Goal: Task Accomplishment & Management: Manage account settings

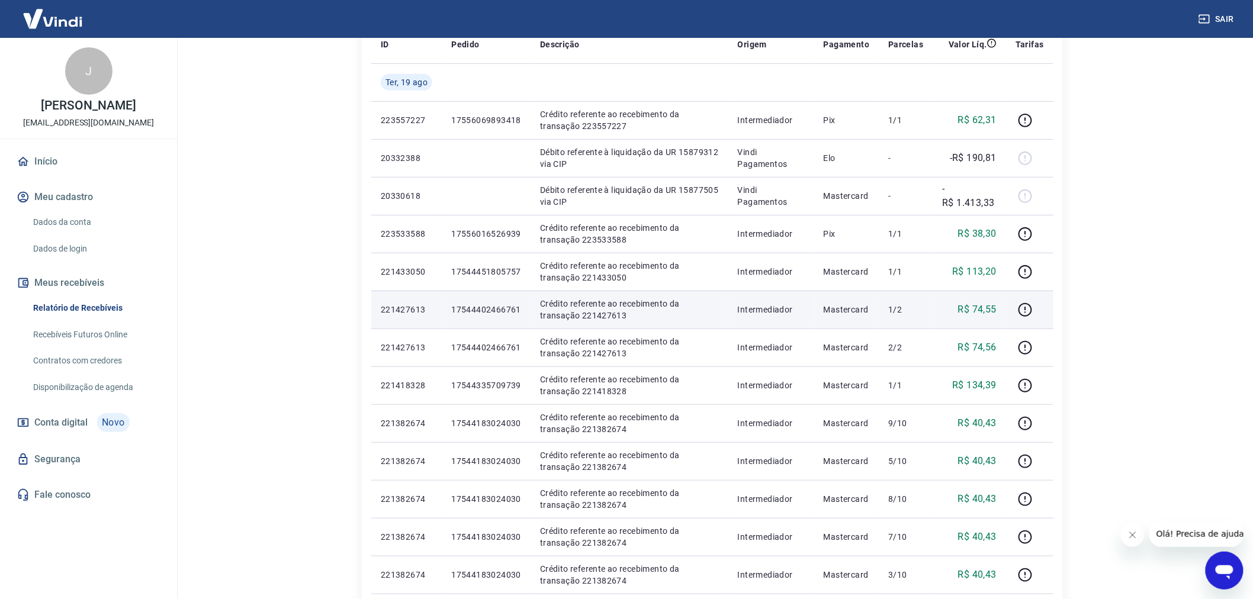
scroll to position [197, 0]
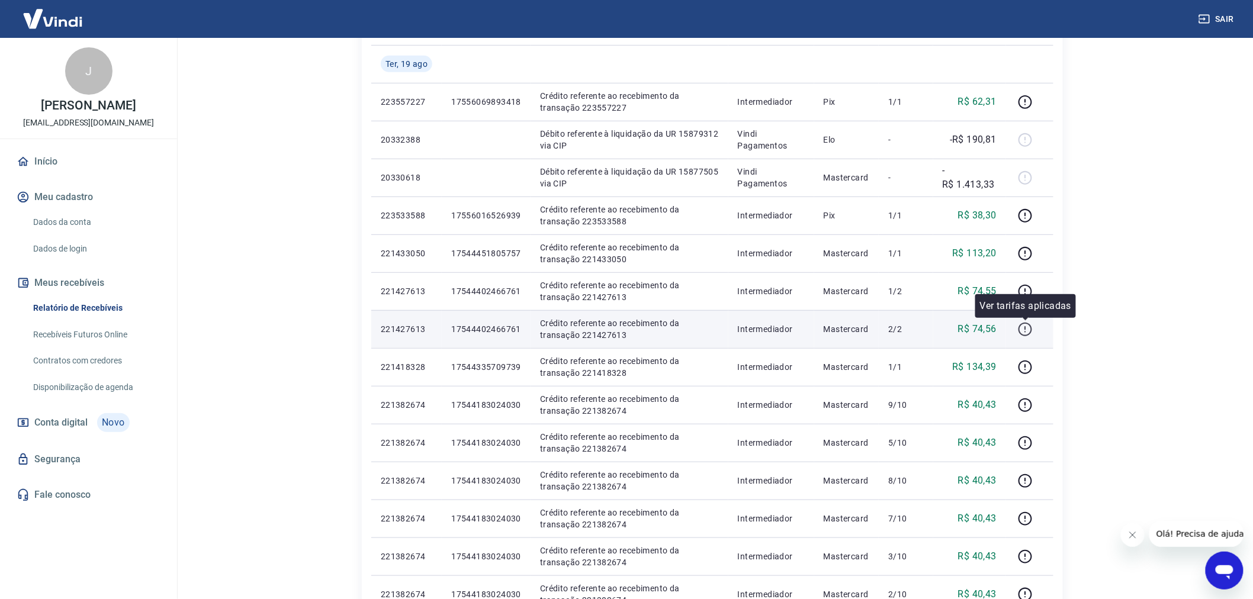
click at [1031, 326] on icon "button" at bounding box center [1025, 329] width 15 height 15
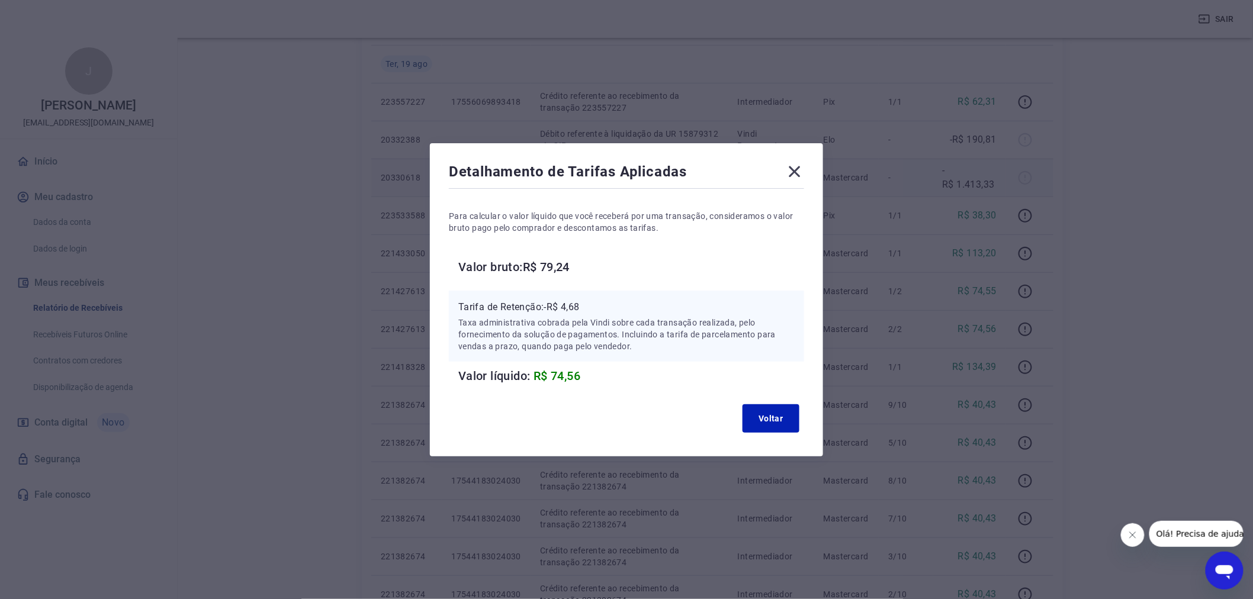
click at [794, 174] on icon at bounding box center [794, 171] width 19 height 19
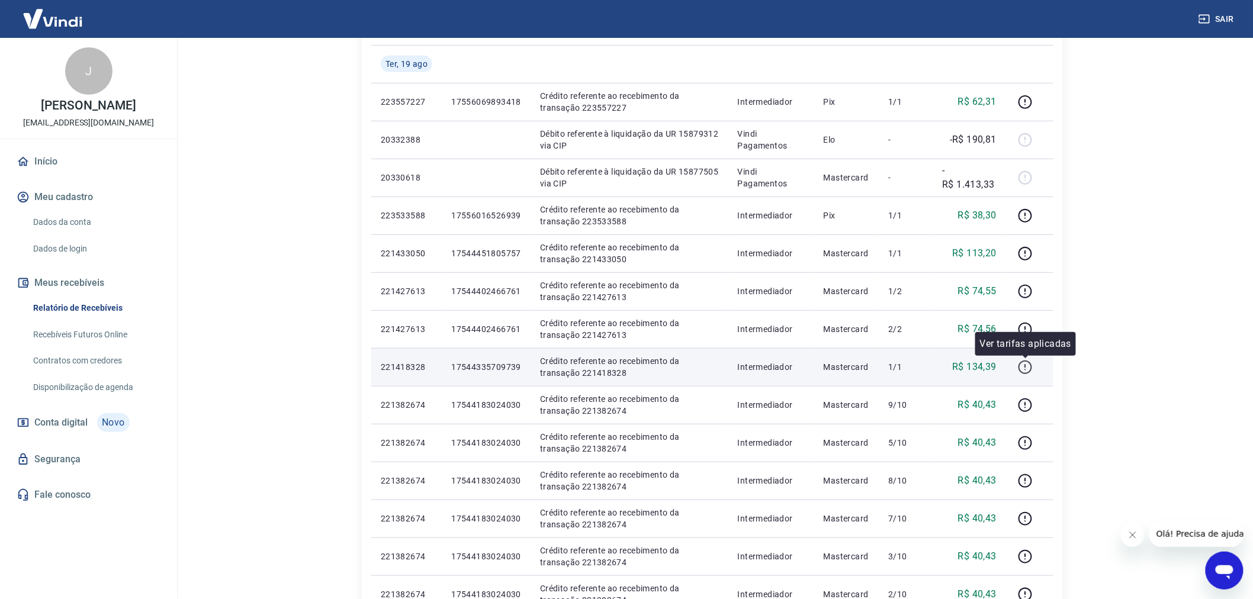
click at [1025, 369] on icon "button" at bounding box center [1024, 369] width 1 height 1
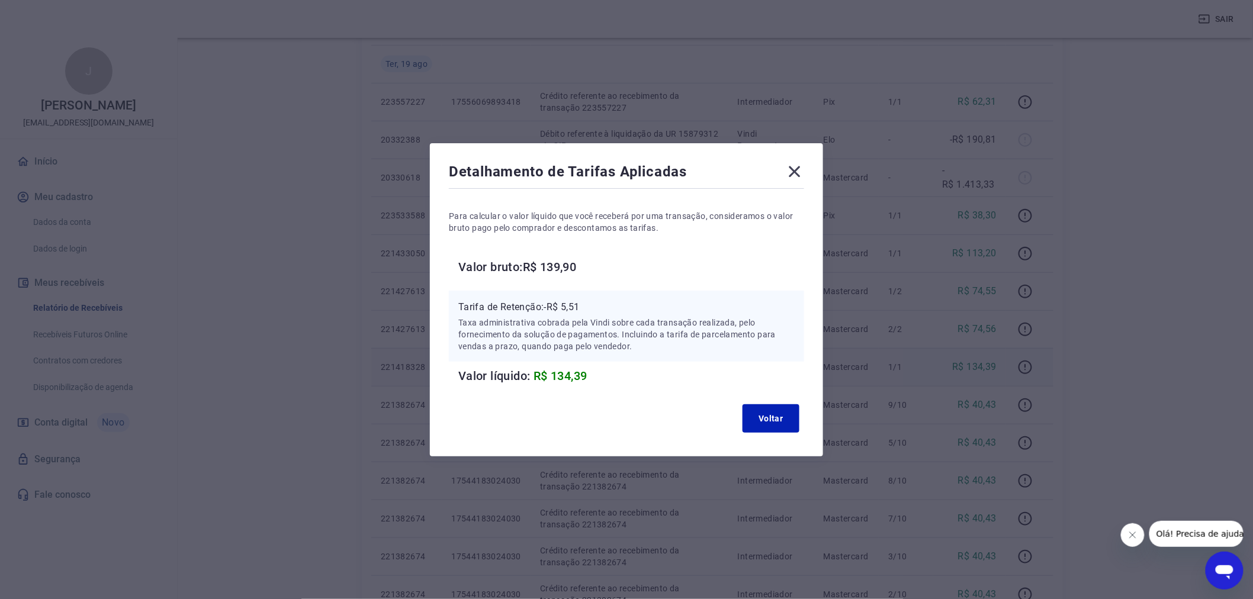
click at [799, 178] on icon at bounding box center [794, 171] width 19 height 19
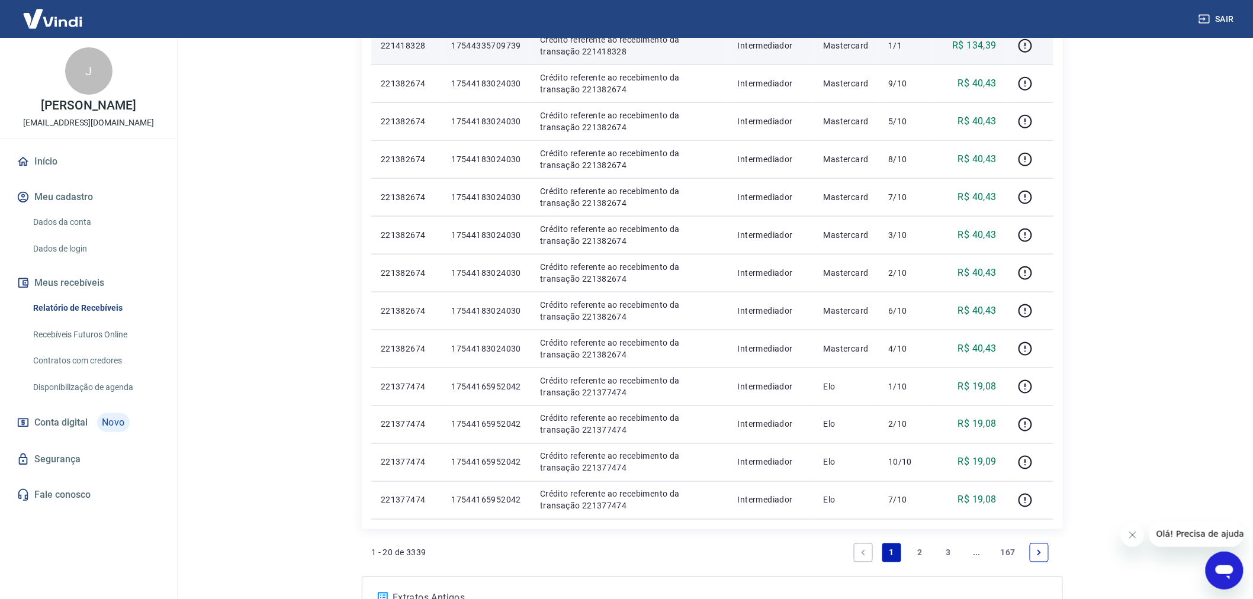
scroll to position [592, 0]
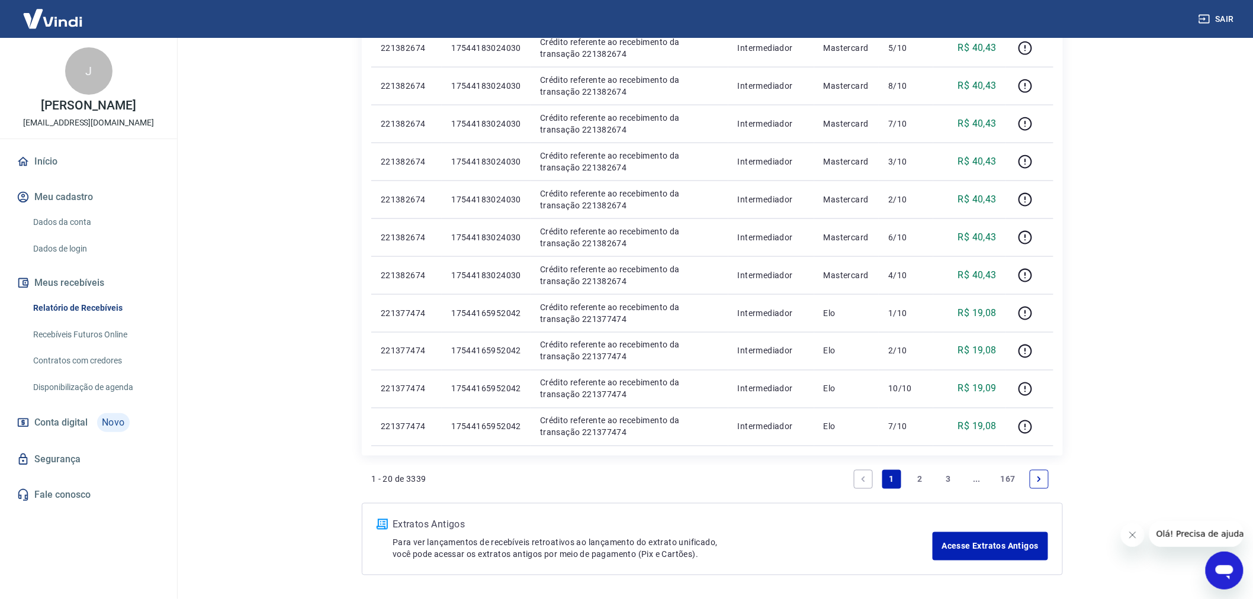
click at [915, 478] on link "2" at bounding box center [919, 479] width 19 height 19
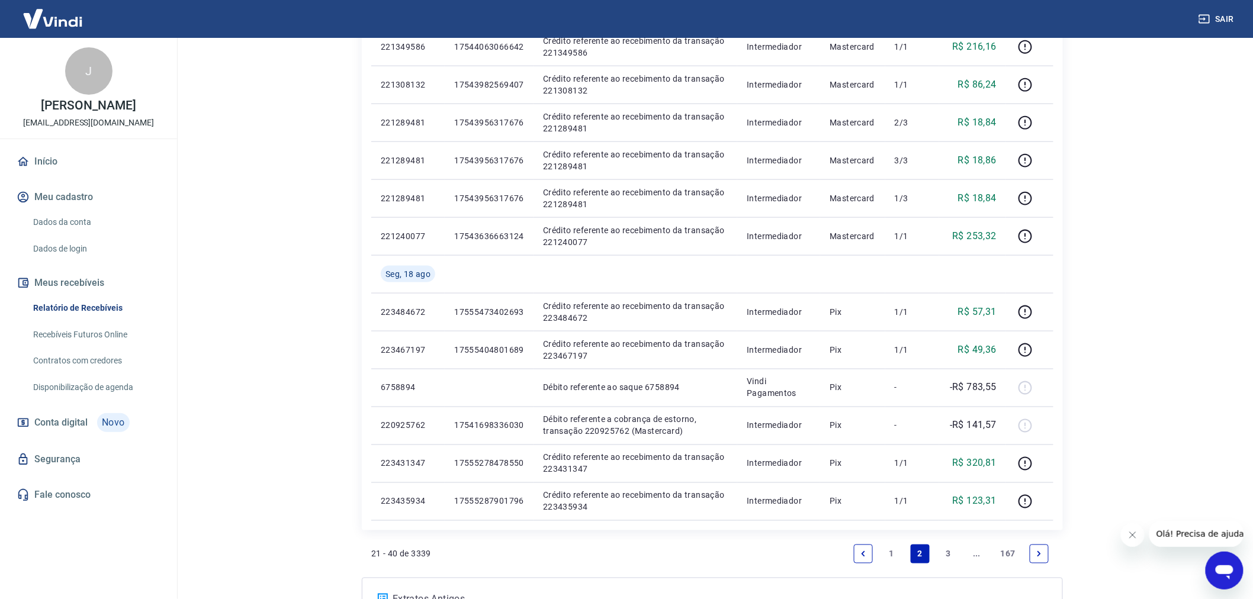
scroll to position [526, 0]
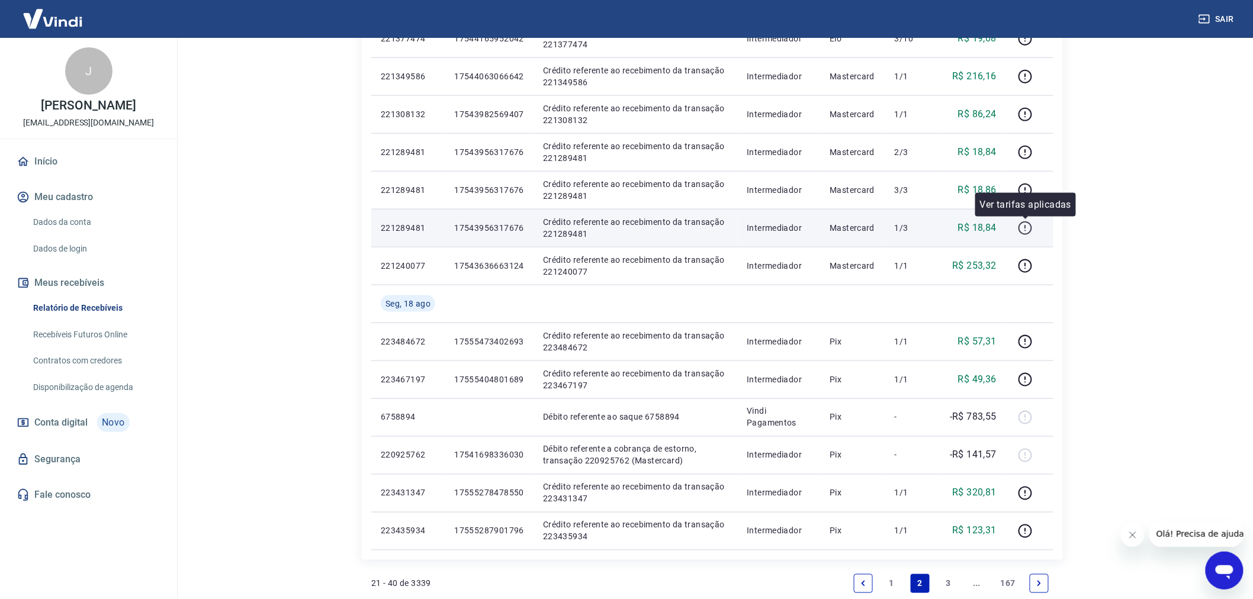
click at [1028, 225] on icon "button" at bounding box center [1025, 228] width 15 height 15
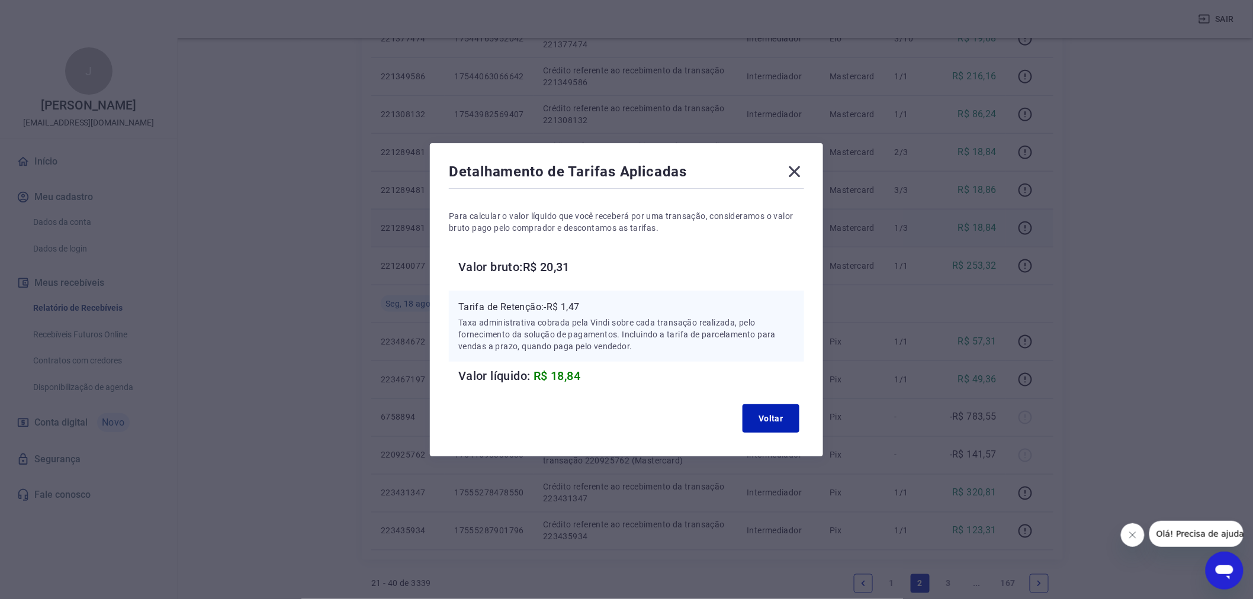
click at [798, 176] on icon at bounding box center [794, 171] width 19 height 19
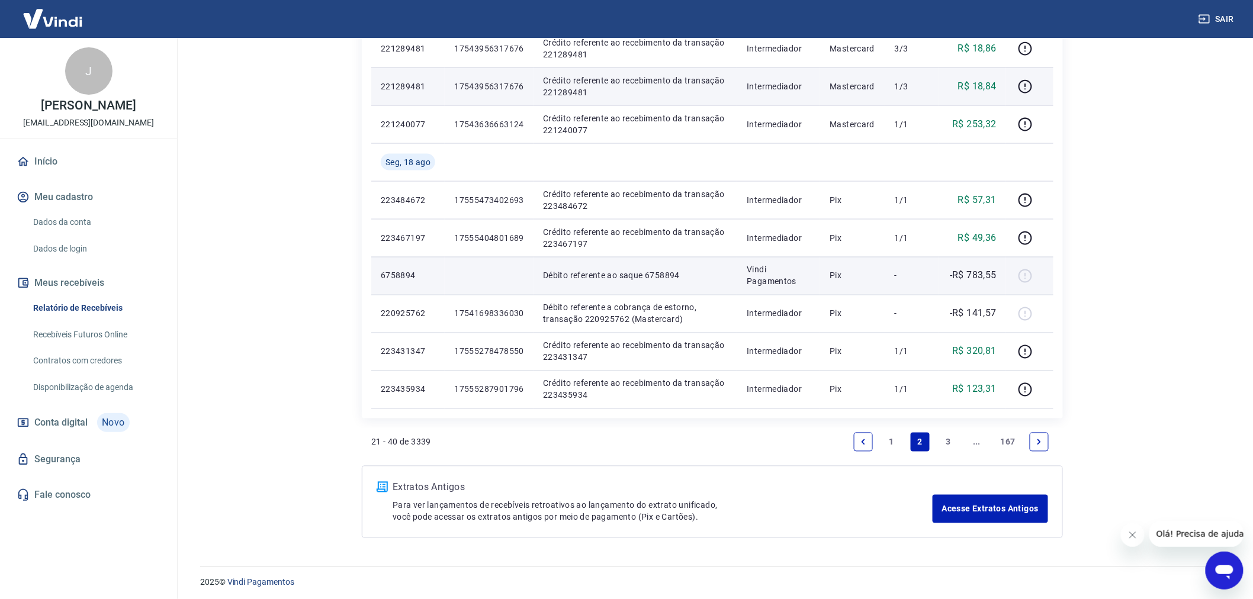
scroll to position [671, 0]
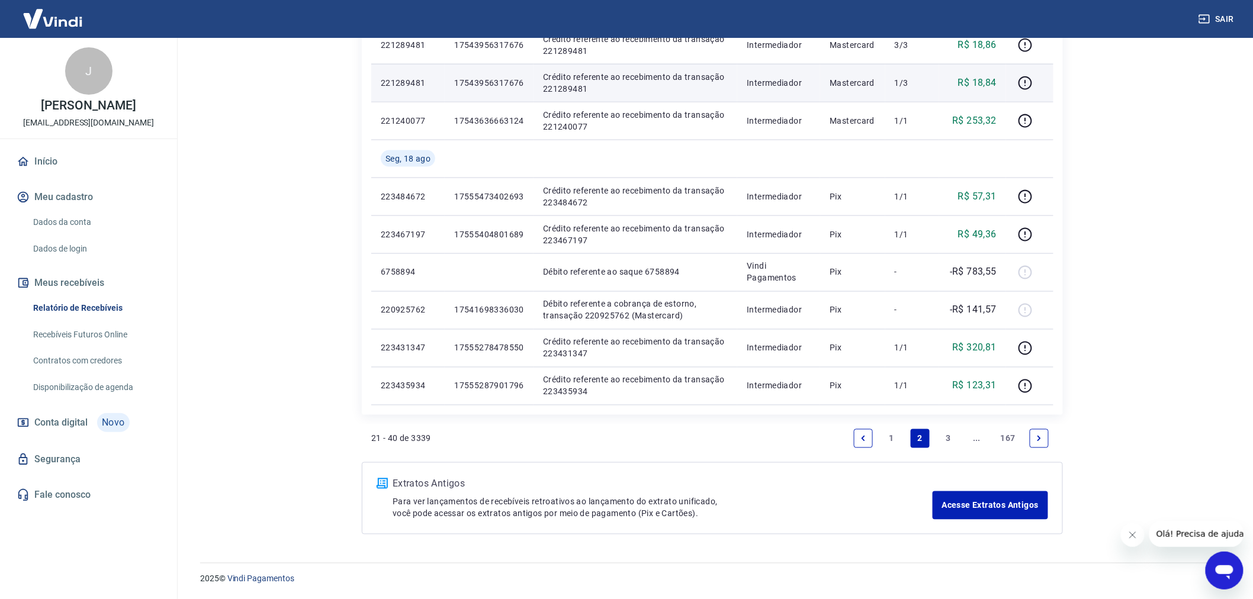
click at [950, 441] on link "3" at bounding box center [948, 438] width 19 height 19
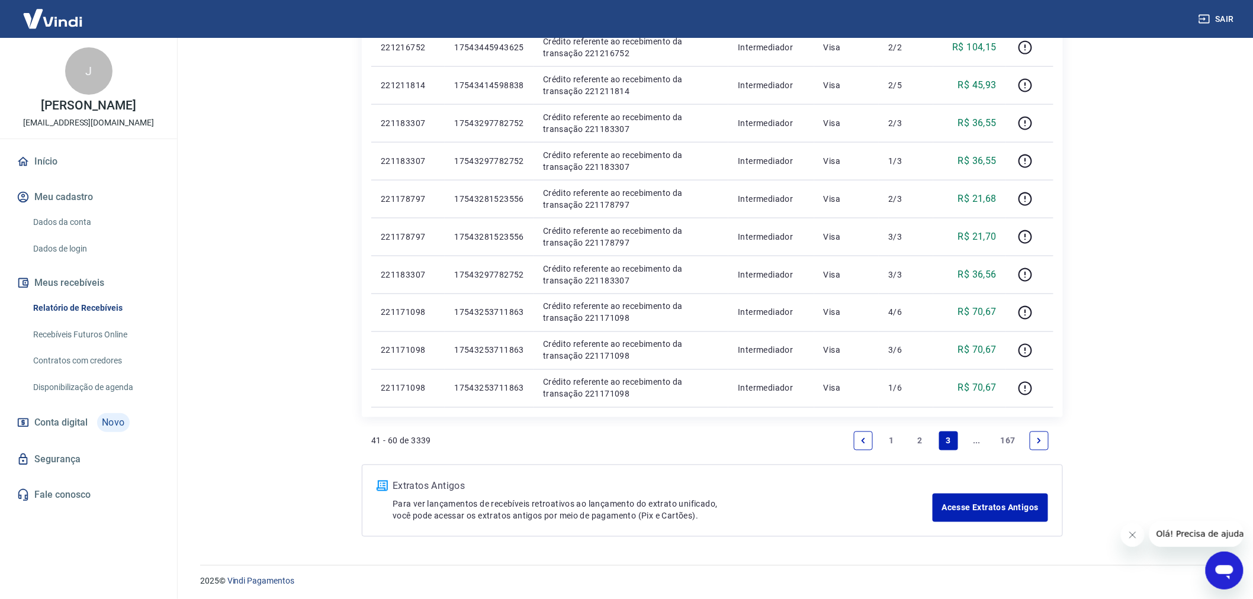
scroll to position [633, 0]
click at [1006, 443] on link "167" at bounding box center [1008, 438] width 24 height 19
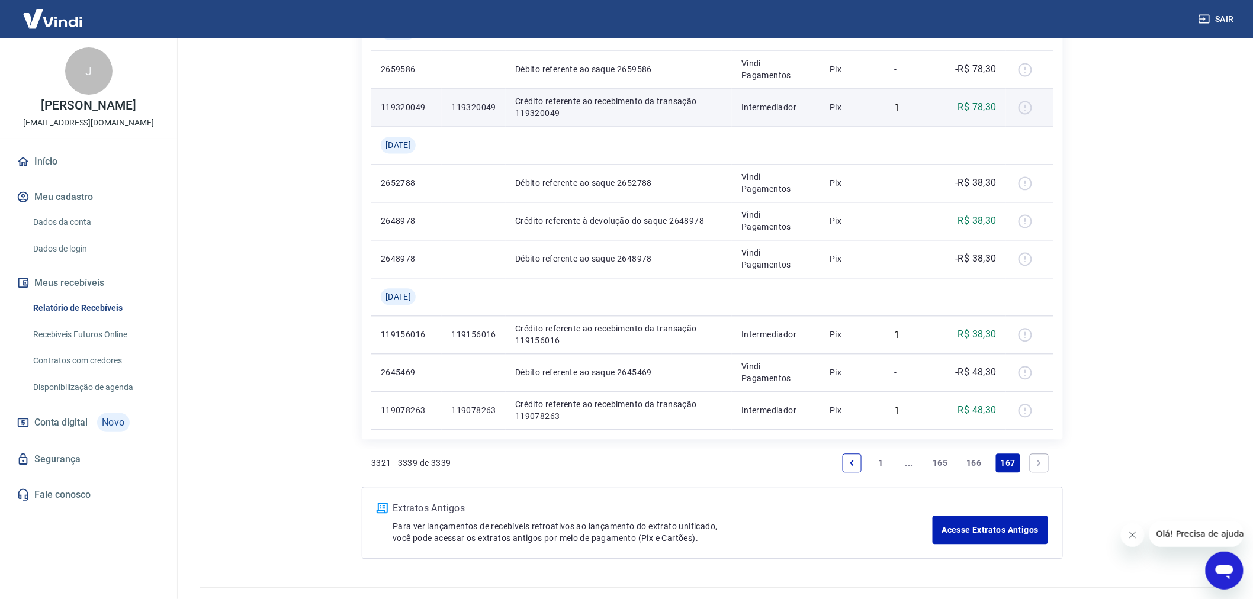
scroll to position [974, 0]
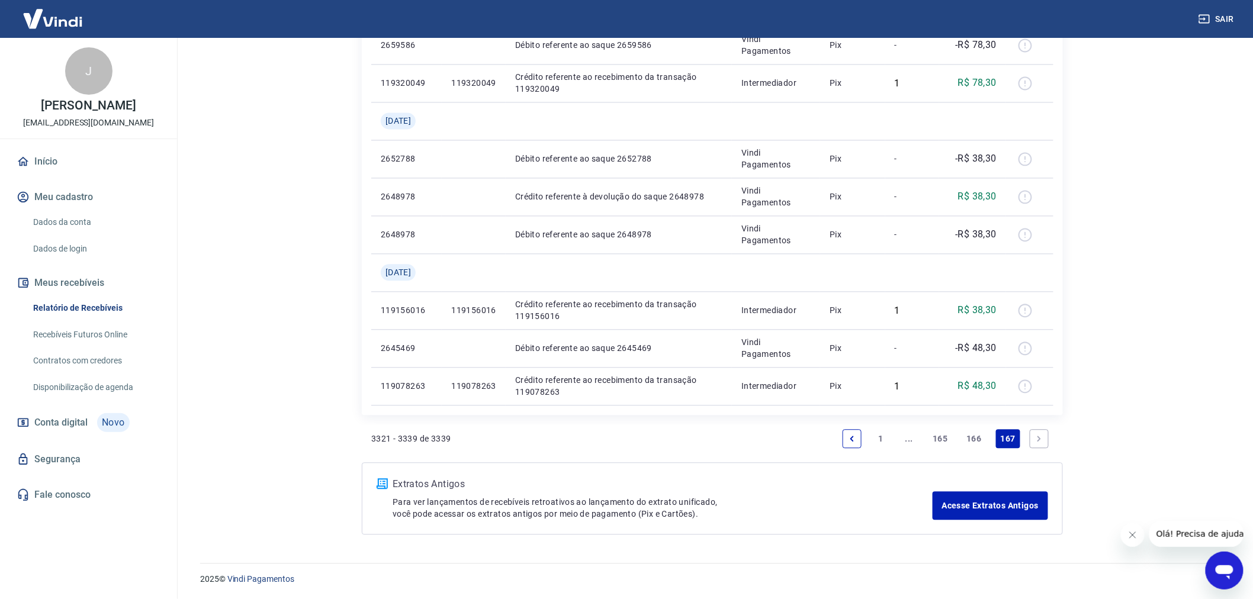
click at [946, 439] on link "165" at bounding box center [940, 438] width 24 height 19
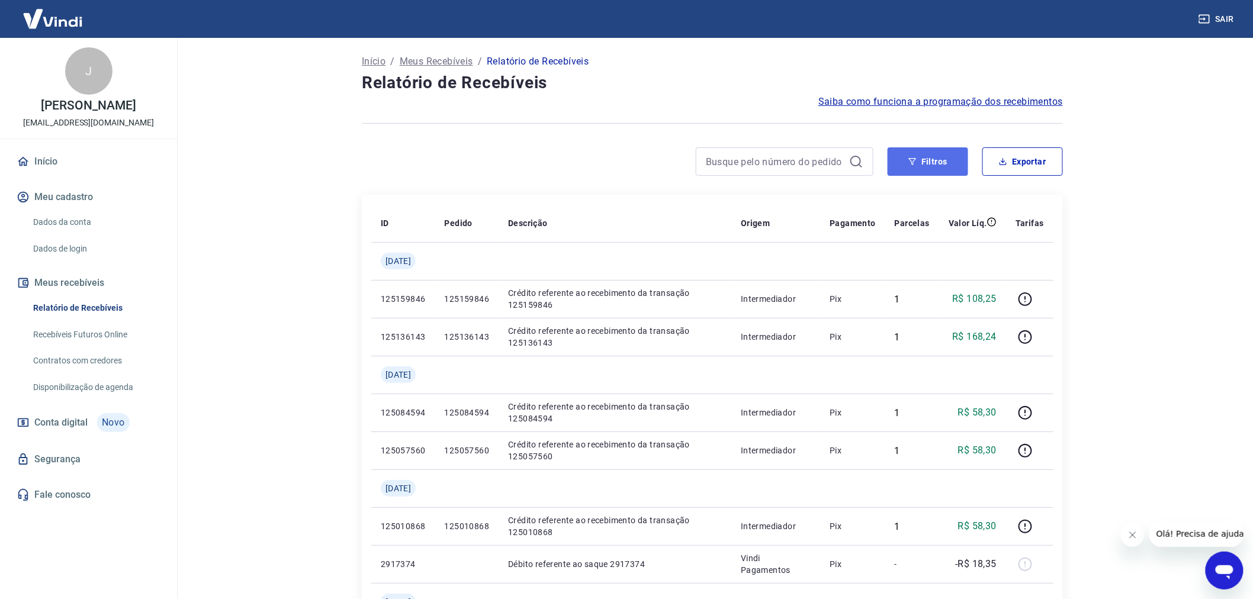
click at [932, 150] on button "Filtros" at bounding box center [927, 161] width 81 height 28
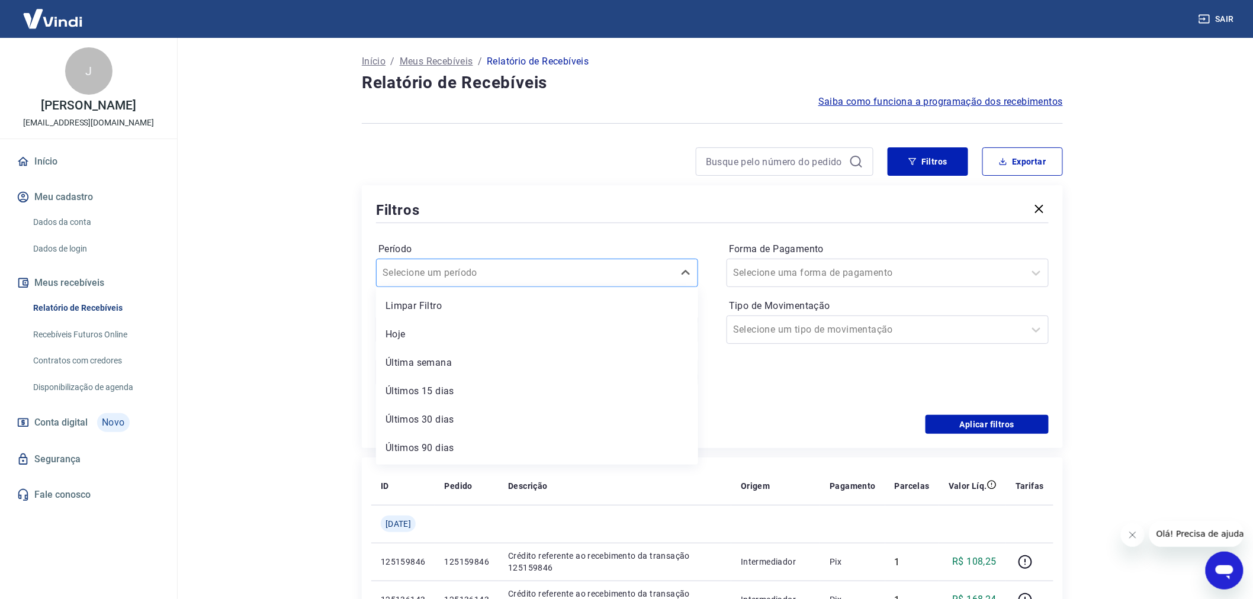
click at [510, 263] on div "Selecione um período" at bounding box center [525, 272] width 297 height 21
click at [492, 442] on div "Últimos 90 dias" at bounding box center [537, 448] width 322 height 24
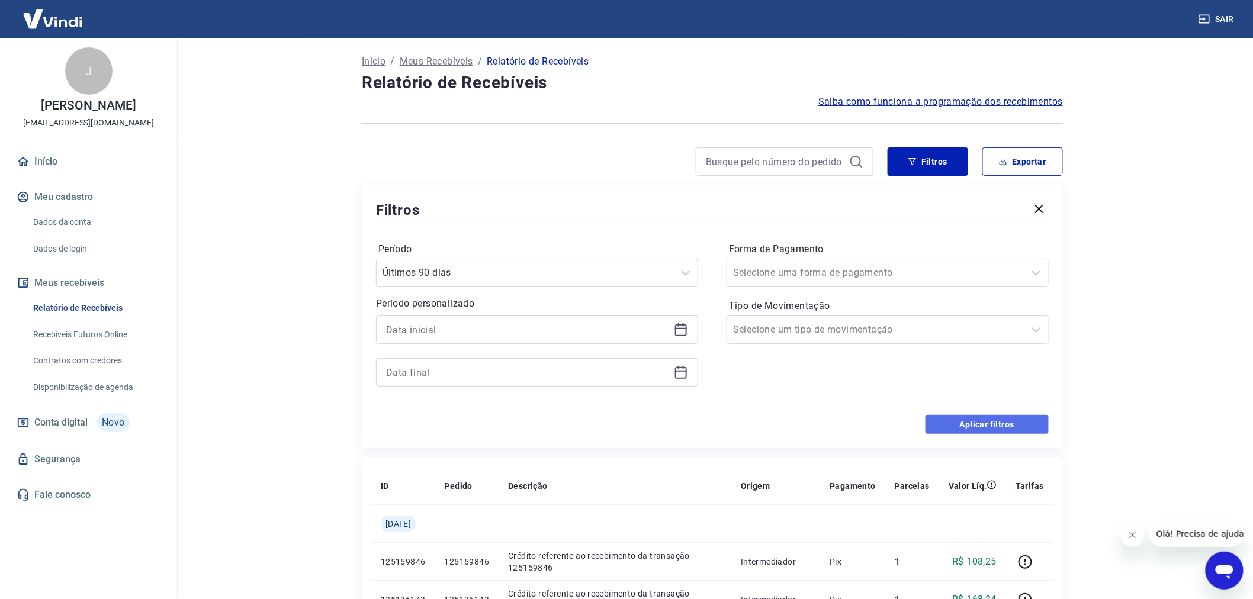
click at [948, 417] on button "Aplicar filtros" at bounding box center [986, 424] width 123 height 19
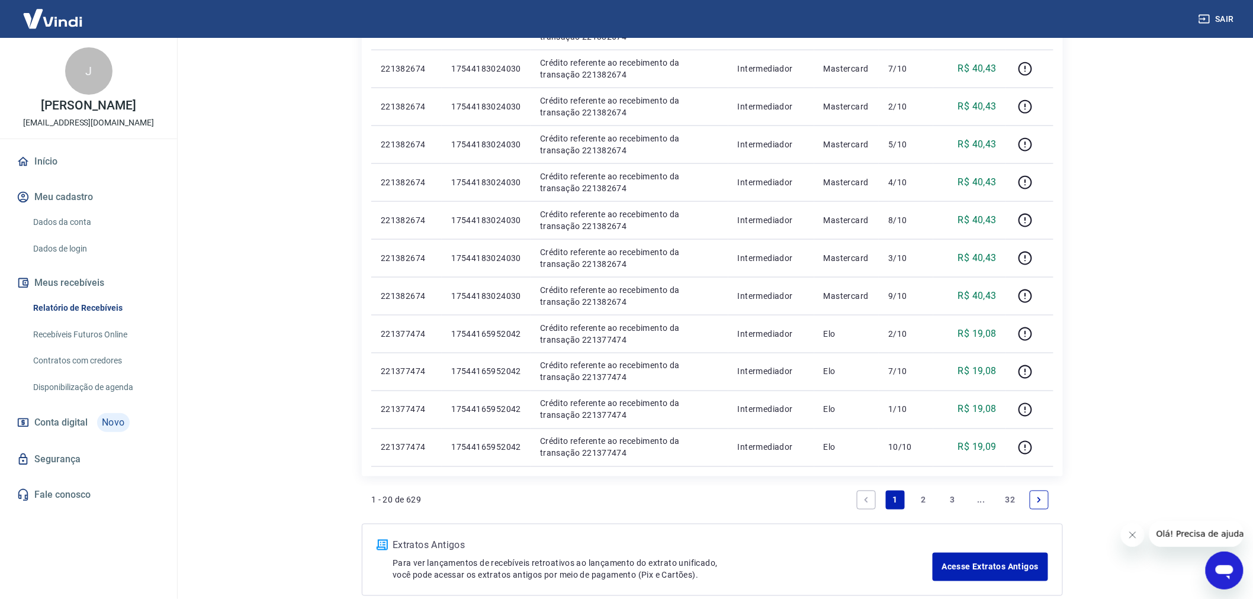
scroll to position [592, 0]
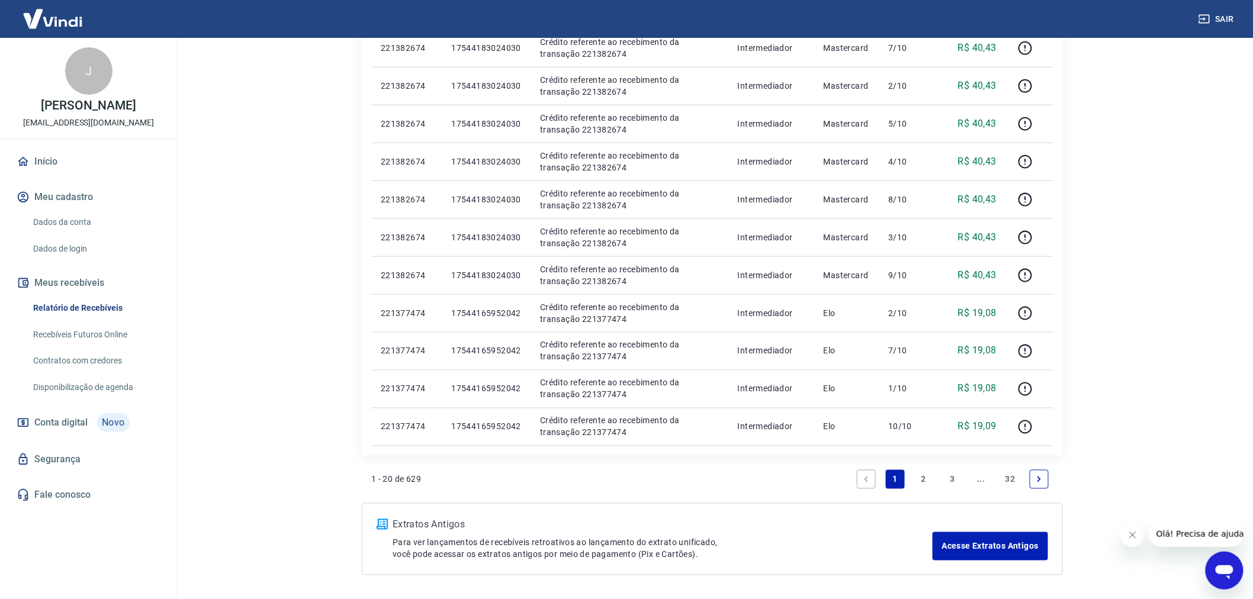
click at [1008, 478] on link "32" at bounding box center [1010, 479] width 20 height 19
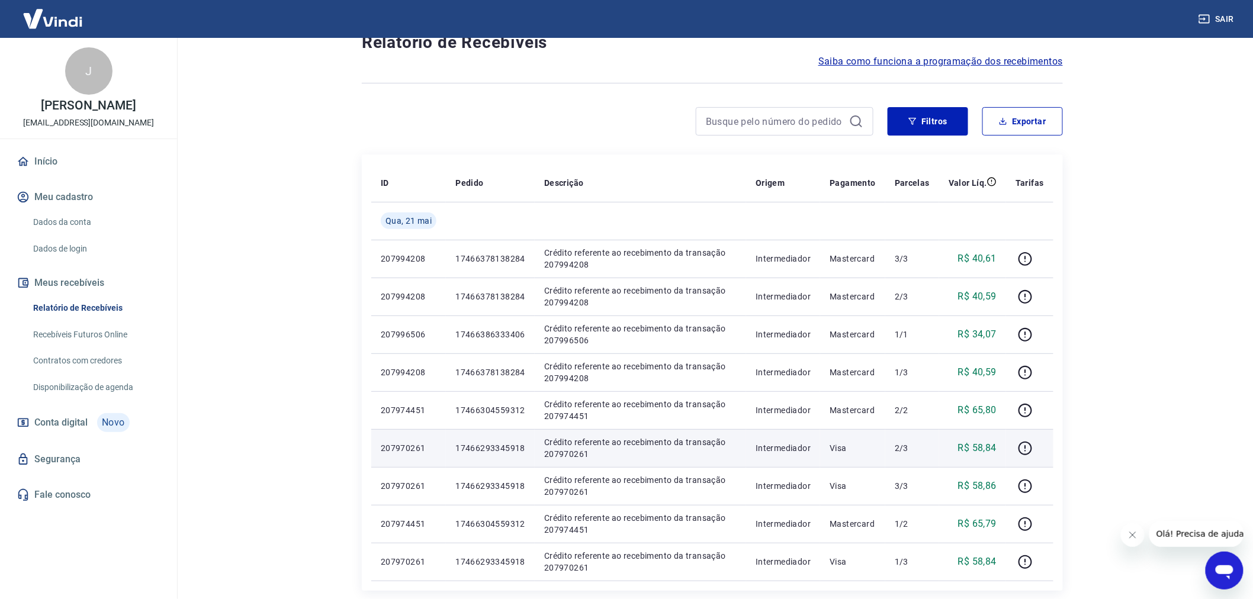
scroll to position [197, 0]
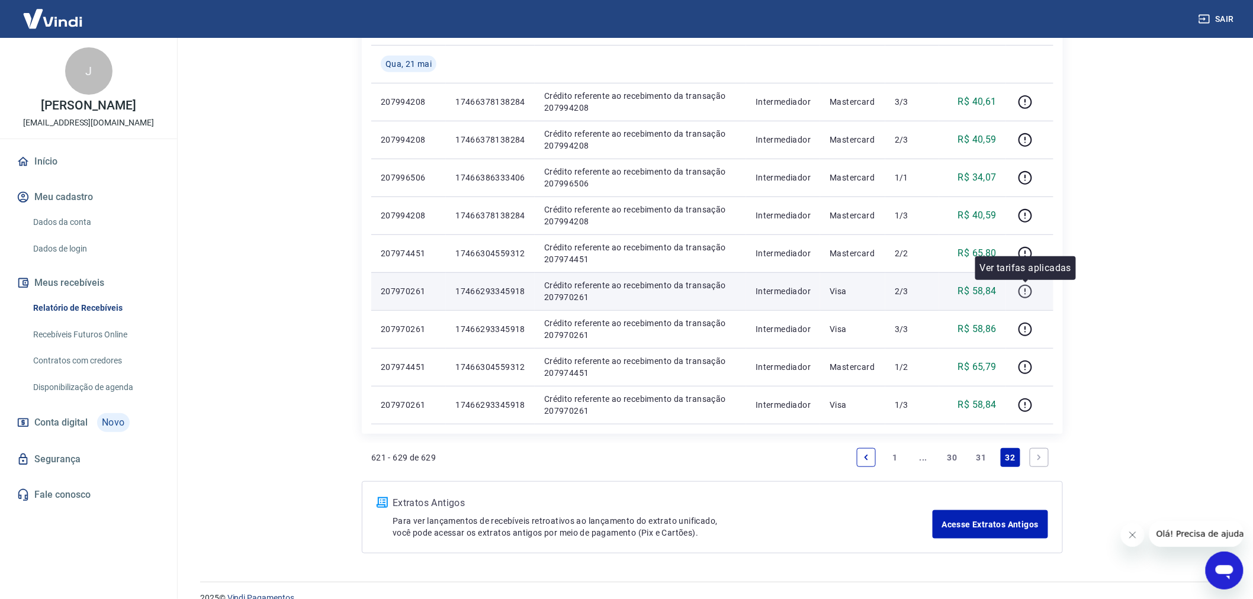
click at [1029, 289] on icon "button" at bounding box center [1025, 291] width 15 height 15
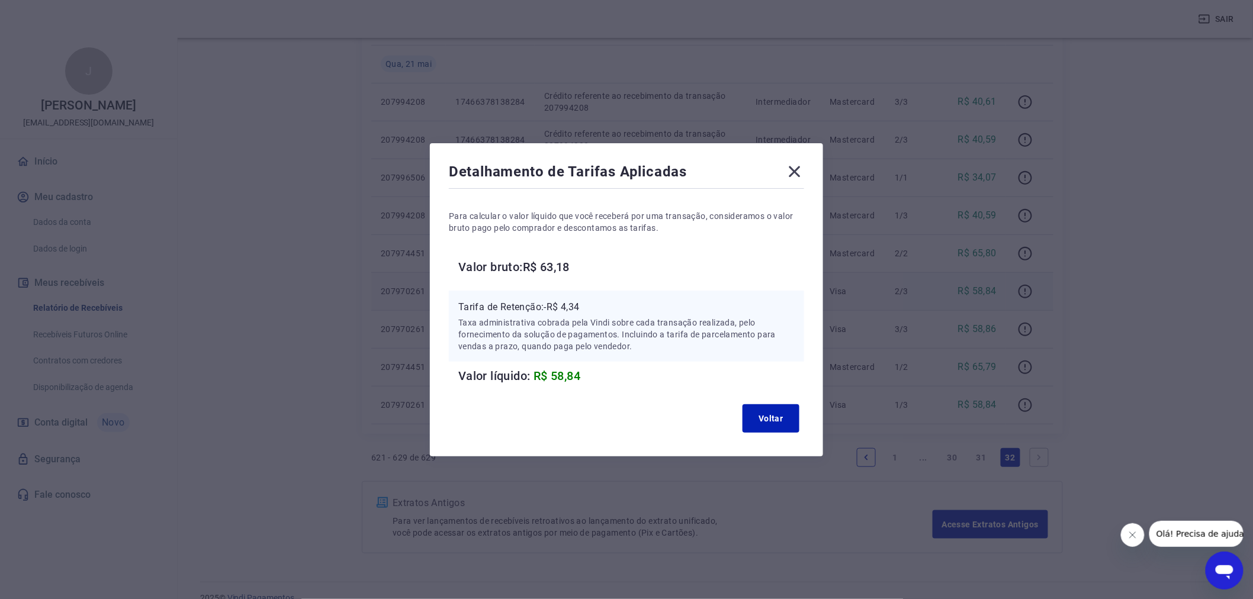
click at [802, 176] on icon at bounding box center [794, 171] width 19 height 19
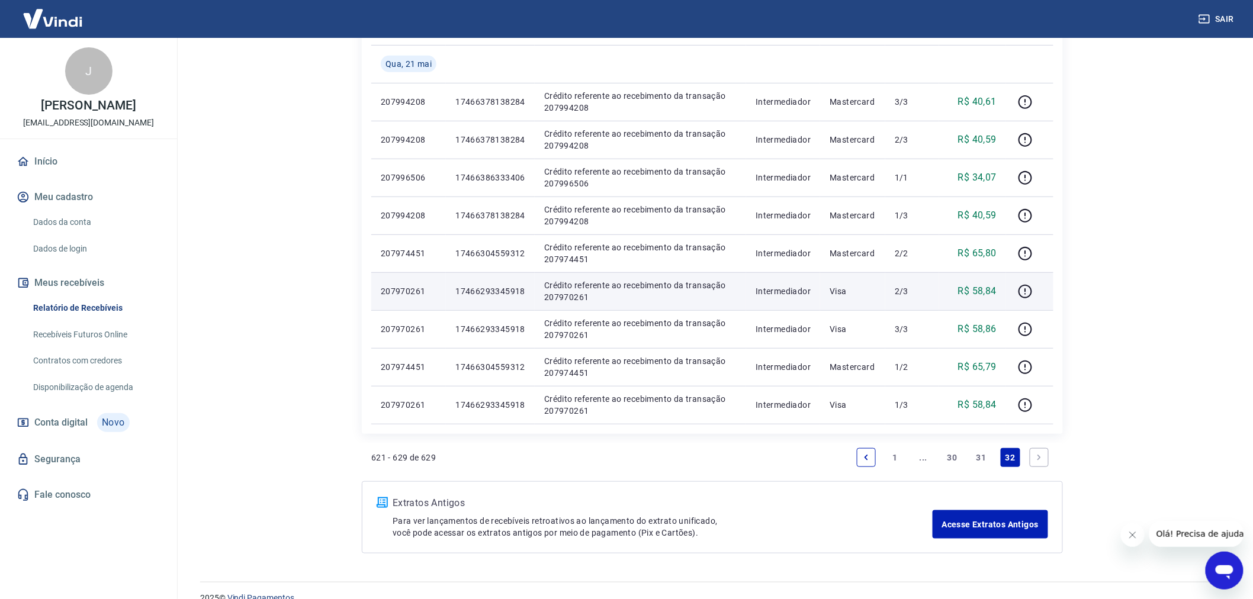
click at [952, 454] on link "30" at bounding box center [952, 457] width 20 height 19
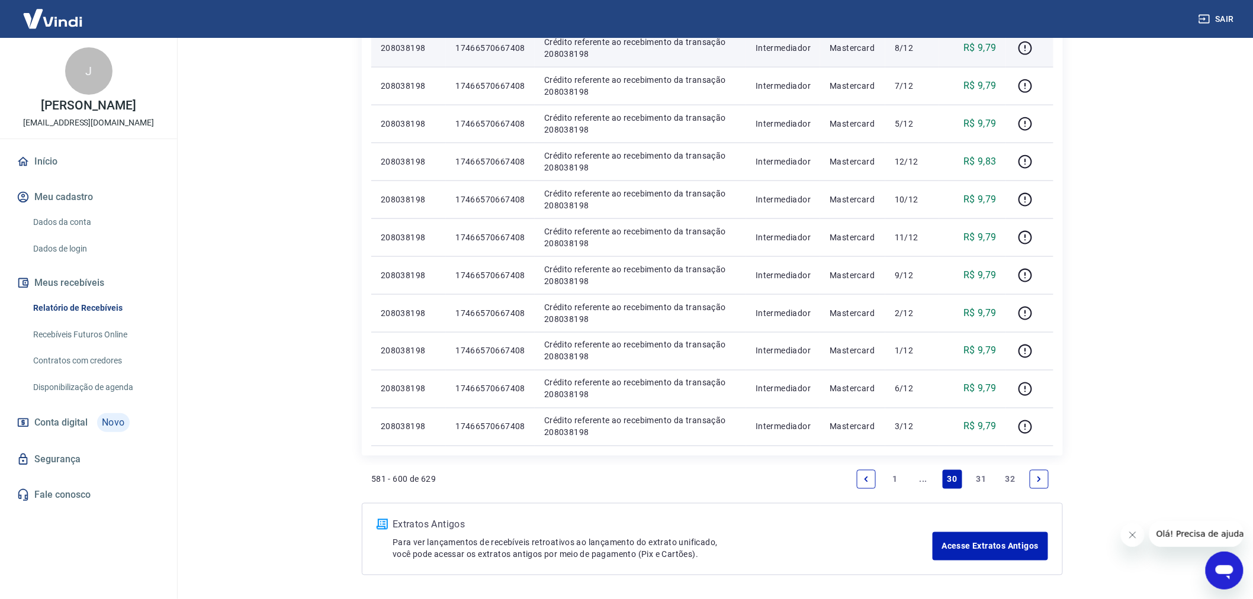
scroll to position [633, 0]
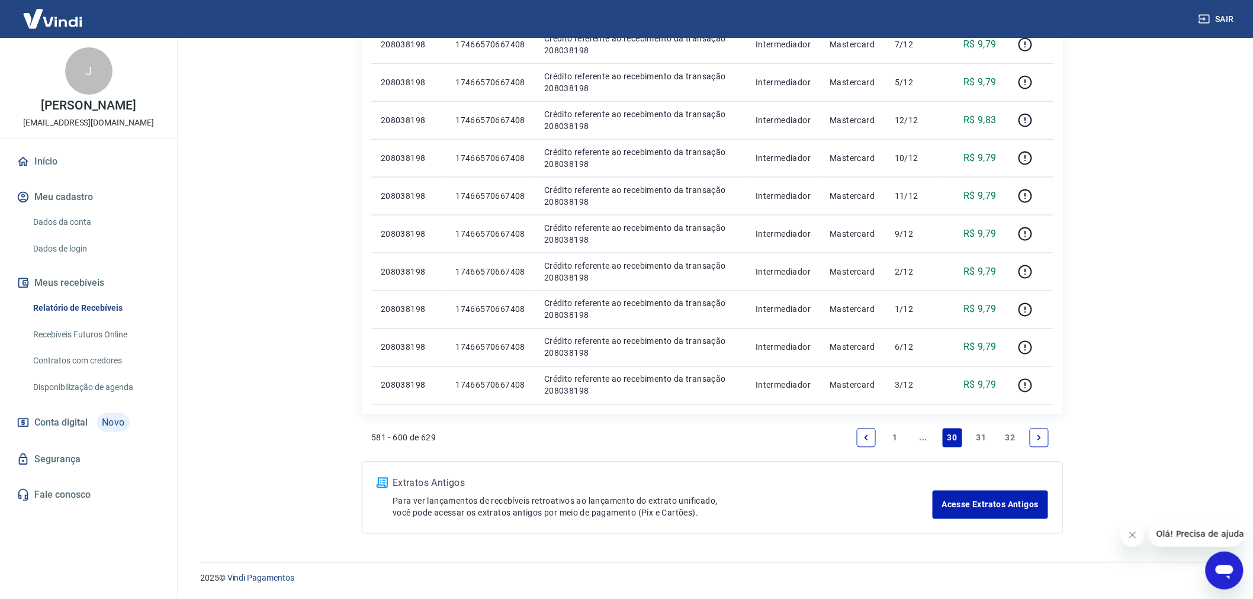
click at [925, 439] on link "..." at bounding box center [923, 438] width 19 height 19
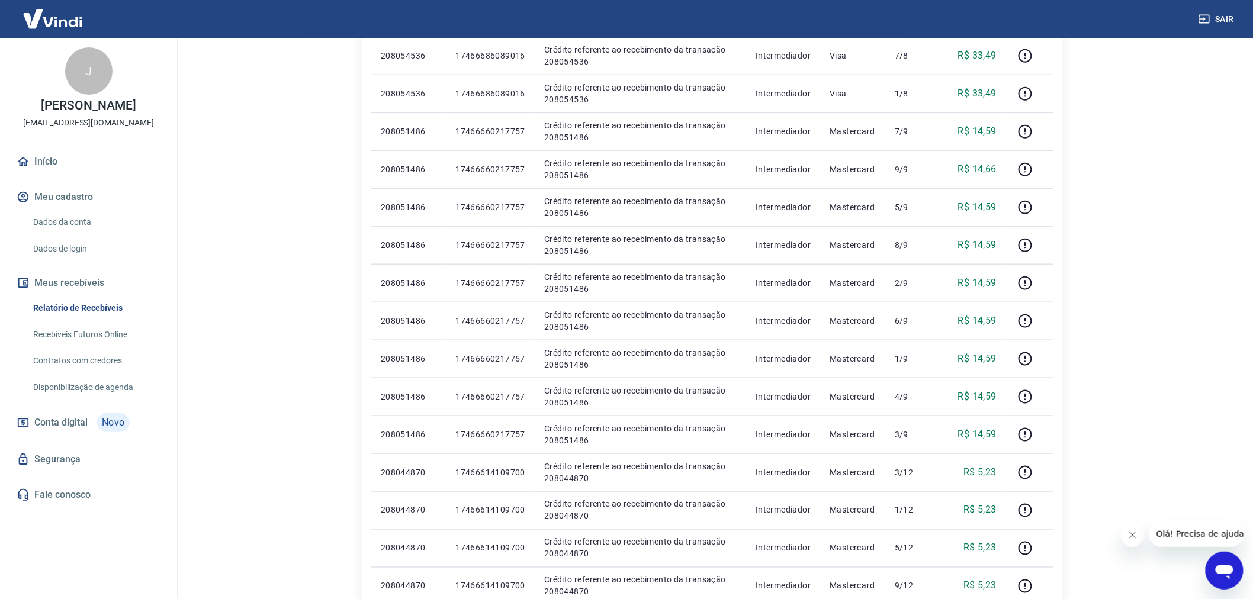
scroll to position [633, 0]
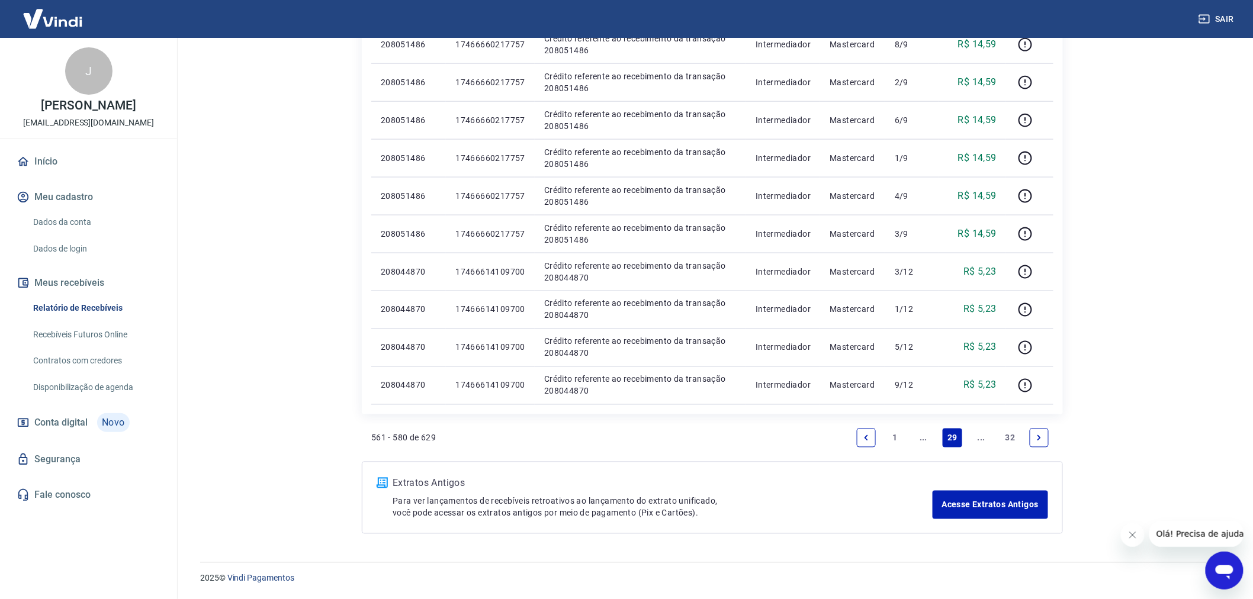
click at [932, 442] on link "..." at bounding box center [923, 438] width 19 height 19
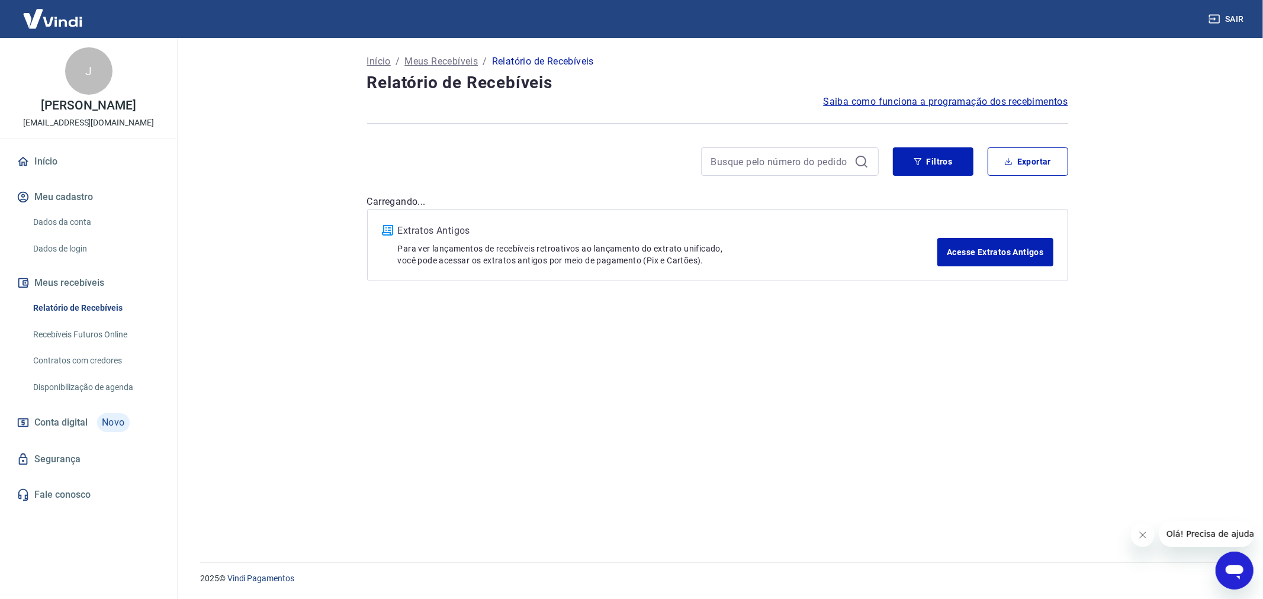
click at [927, 435] on div "Início / Meus Recebíveis / Relatório de Recebíveis Relatório de Recebíveis Saib…" at bounding box center [717, 293] width 729 height 510
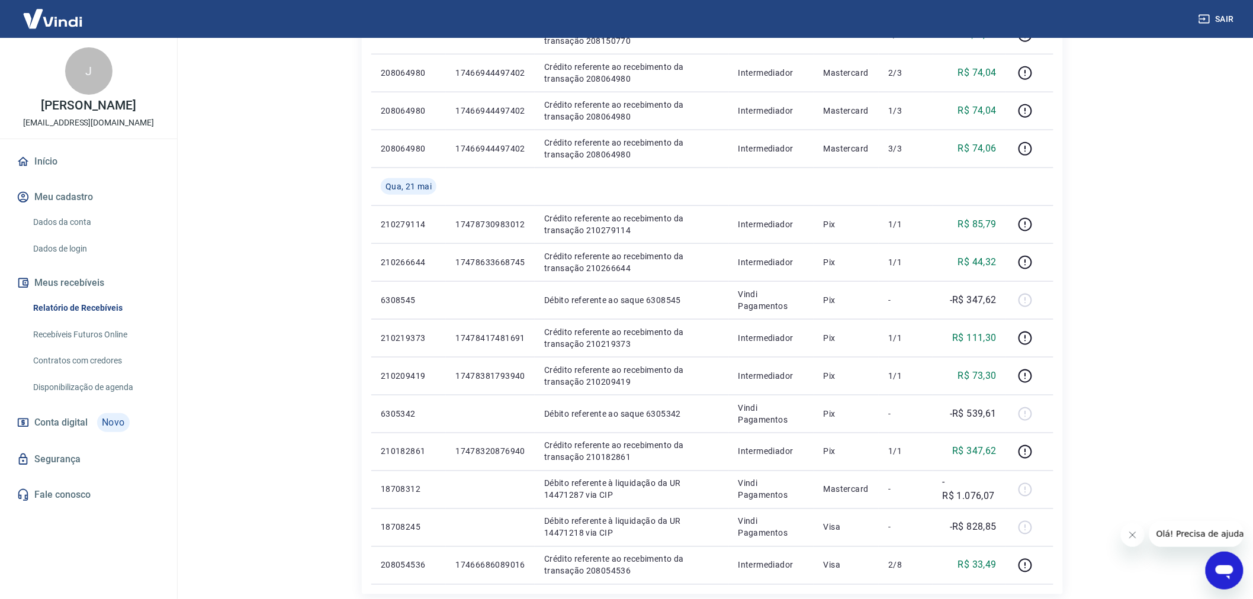
scroll to position [671, 0]
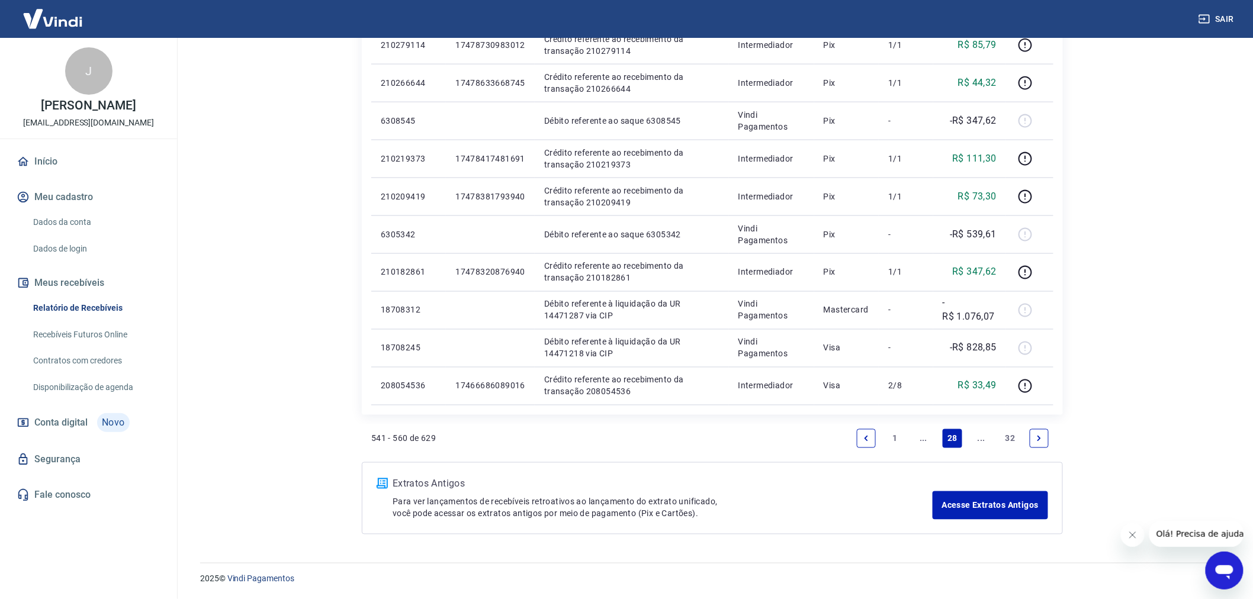
click at [869, 437] on icon "Previous page" at bounding box center [866, 439] width 8 height 8
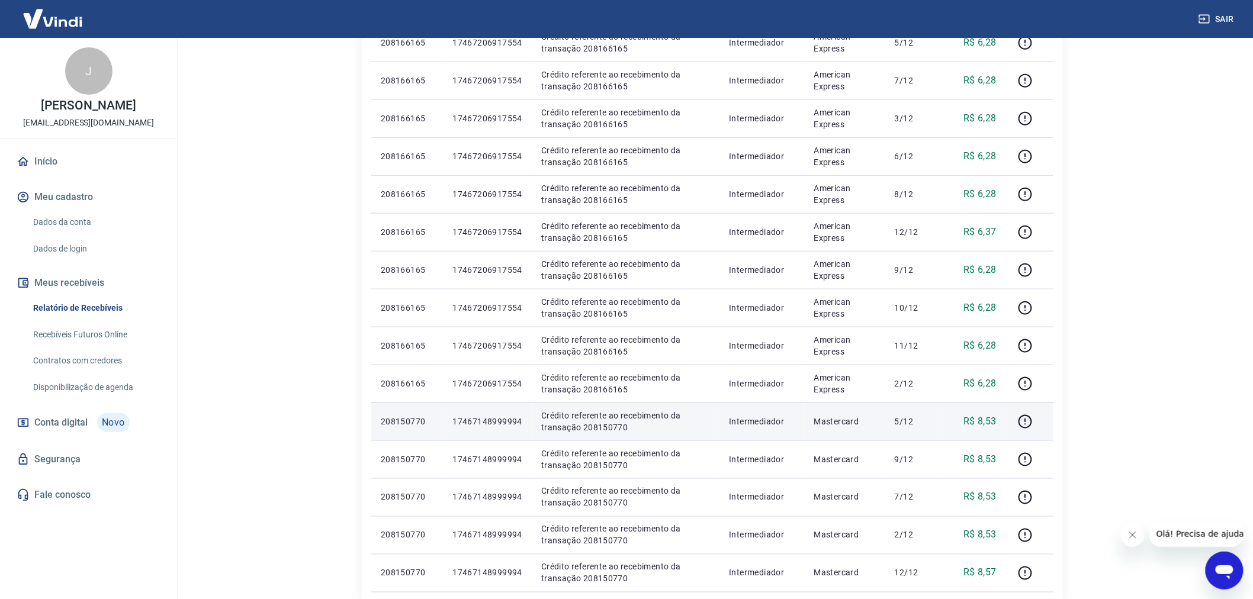
scroll to position [633, 0]
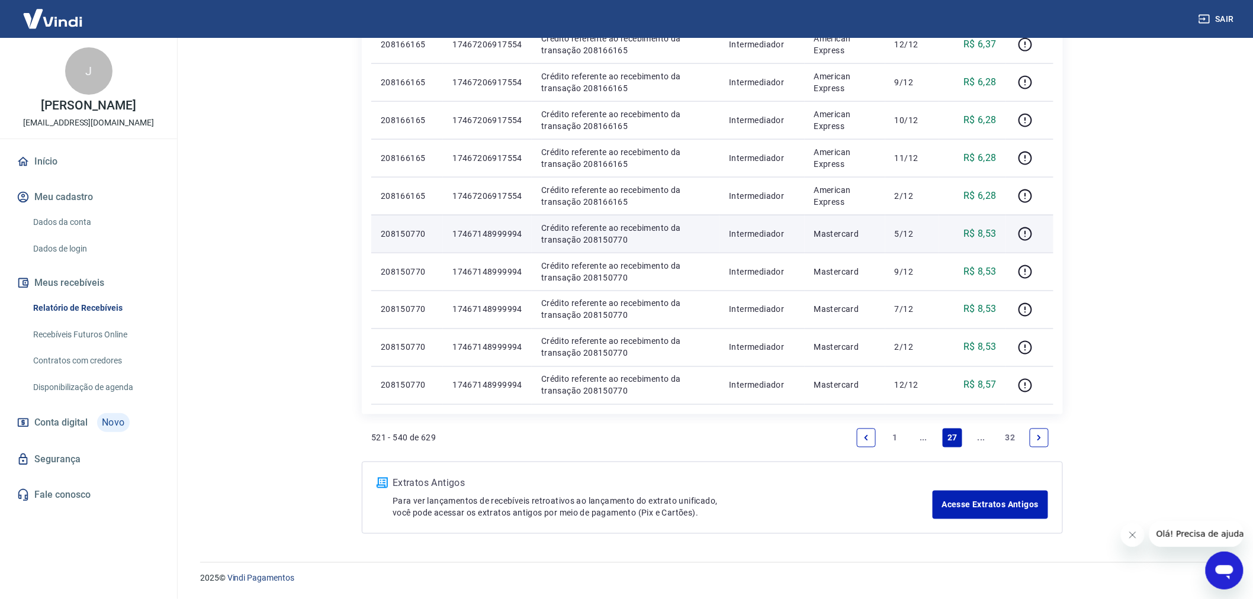
click at [867, 441] on icon "Previous page" at bounding box center [866, 438] width 8 height 8
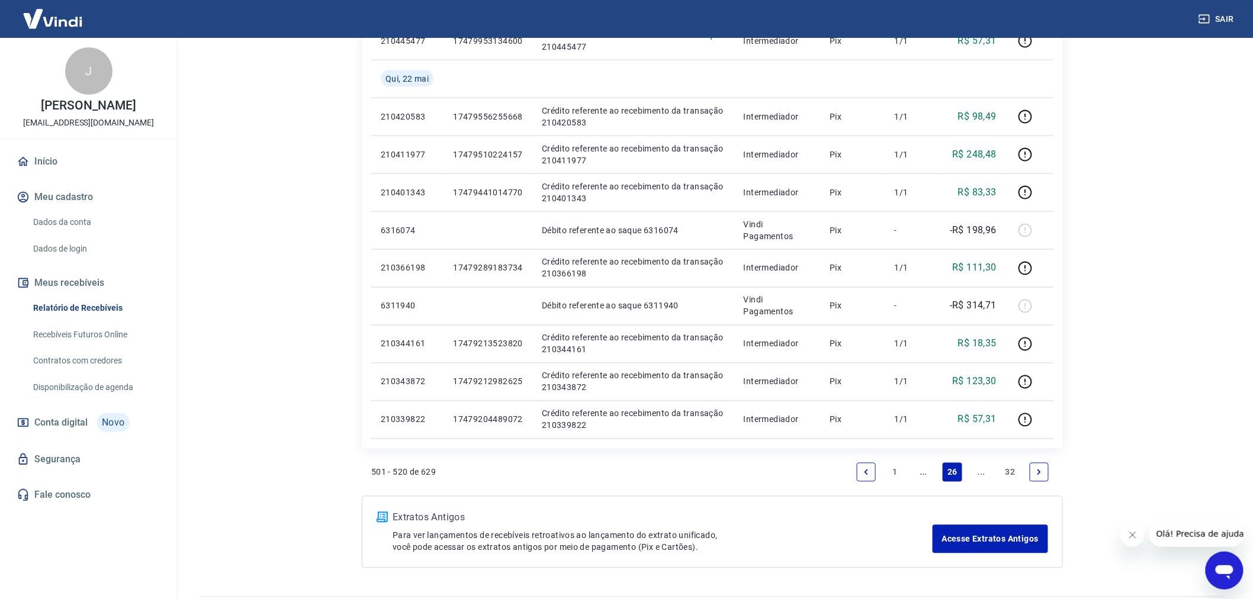
scroll to position [709, 0]
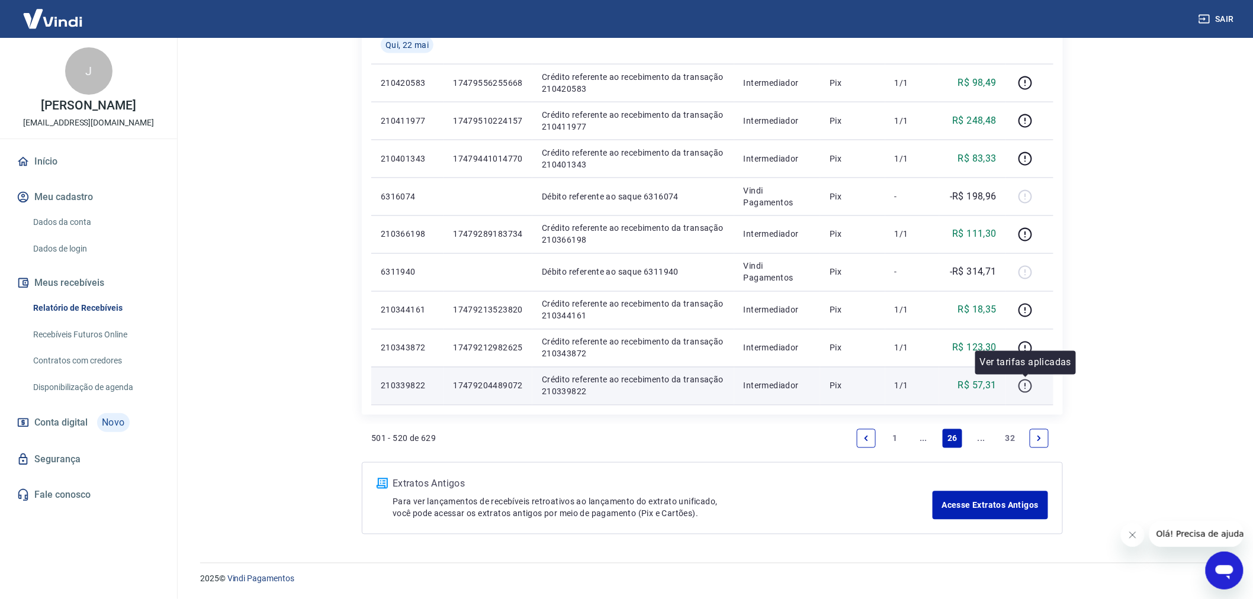
click at [1027, 392] on icon "button" at bounding box center [1025, 386] width 14 height 14
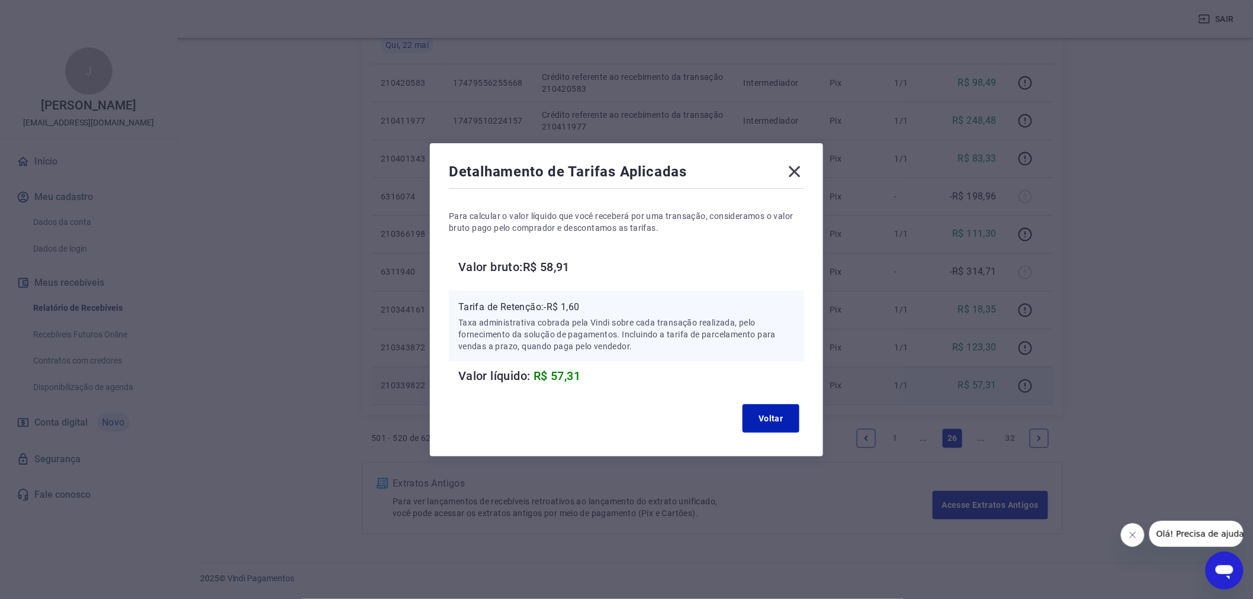
click at [798, 179] on icon at bounding box center [794, 171] width 19 height 19
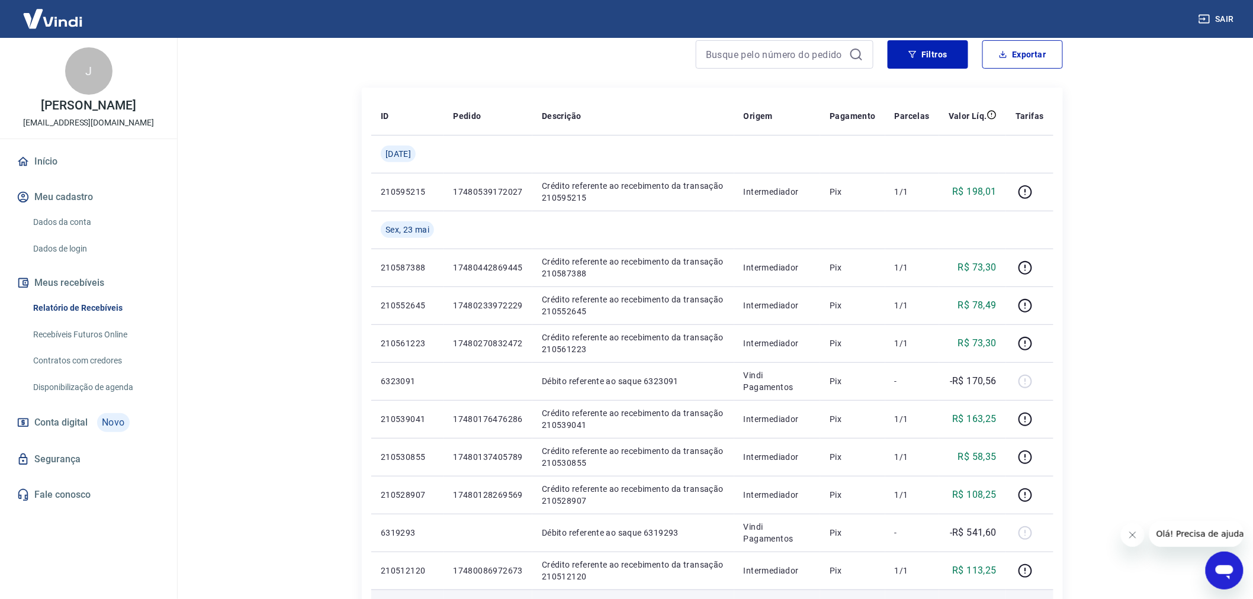
scroll to position [0, 0]
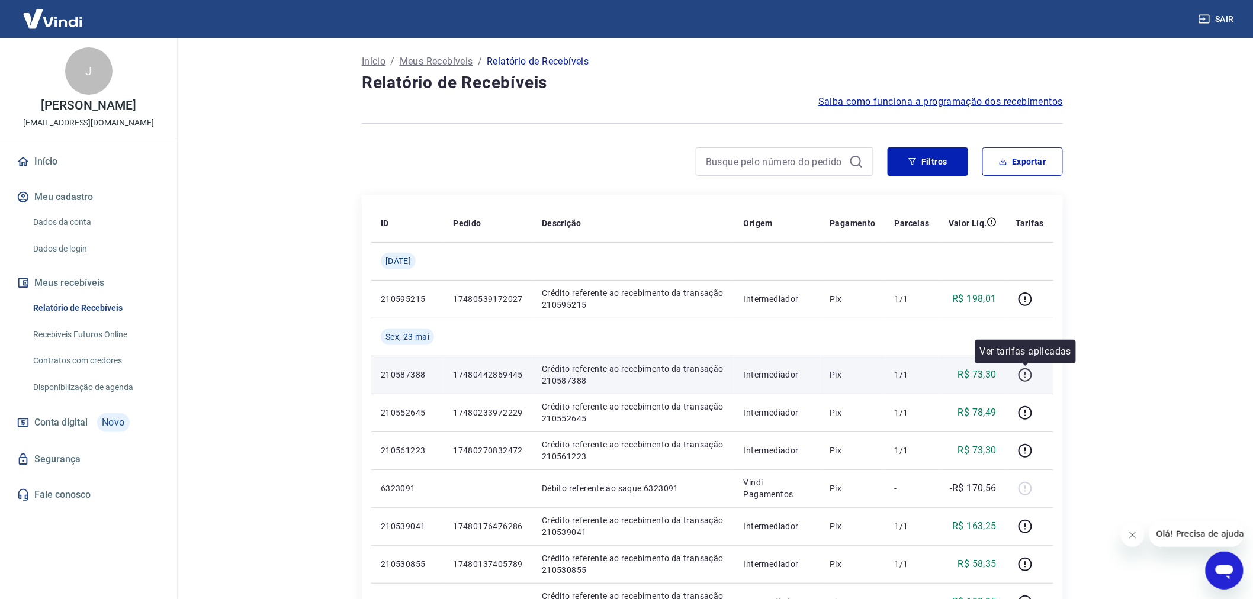
click at [1019, 378] on icon "button" at bounding box center [1025, 375] width 15 height 15
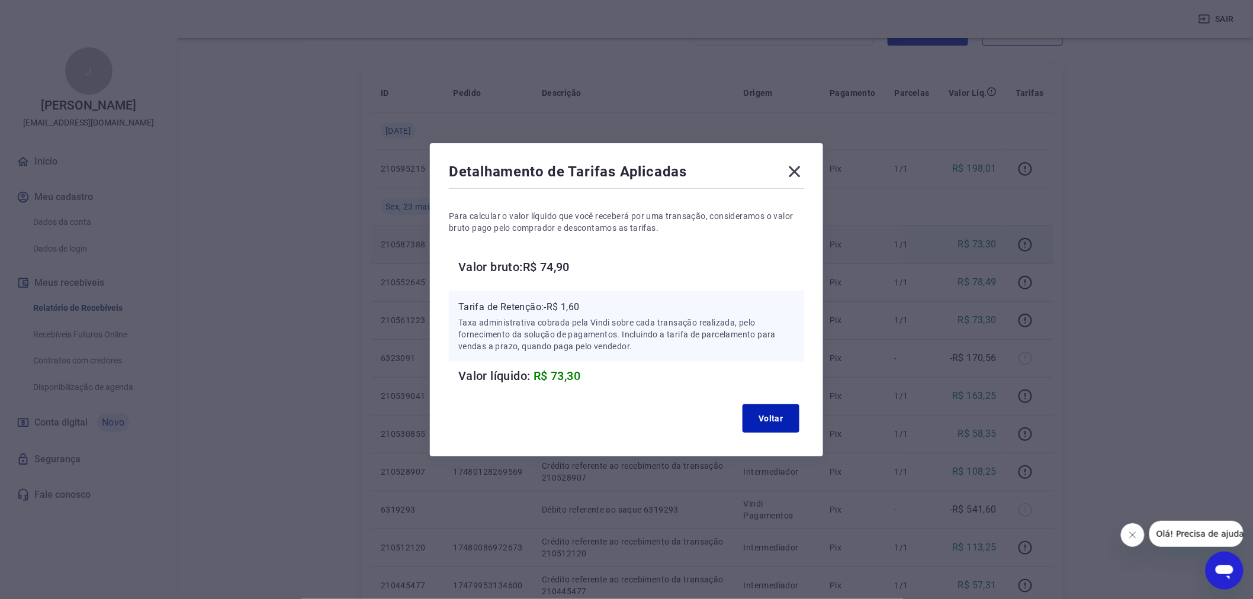
scroll to position [329, 0]
click at [796, 181] on div "Detalhamento de Tarifas Aplicadas" at bounding box center [626, 174] width 355 height 24
click at [796, 179] on icon at bounding box center [794, 171] width 19 height 19
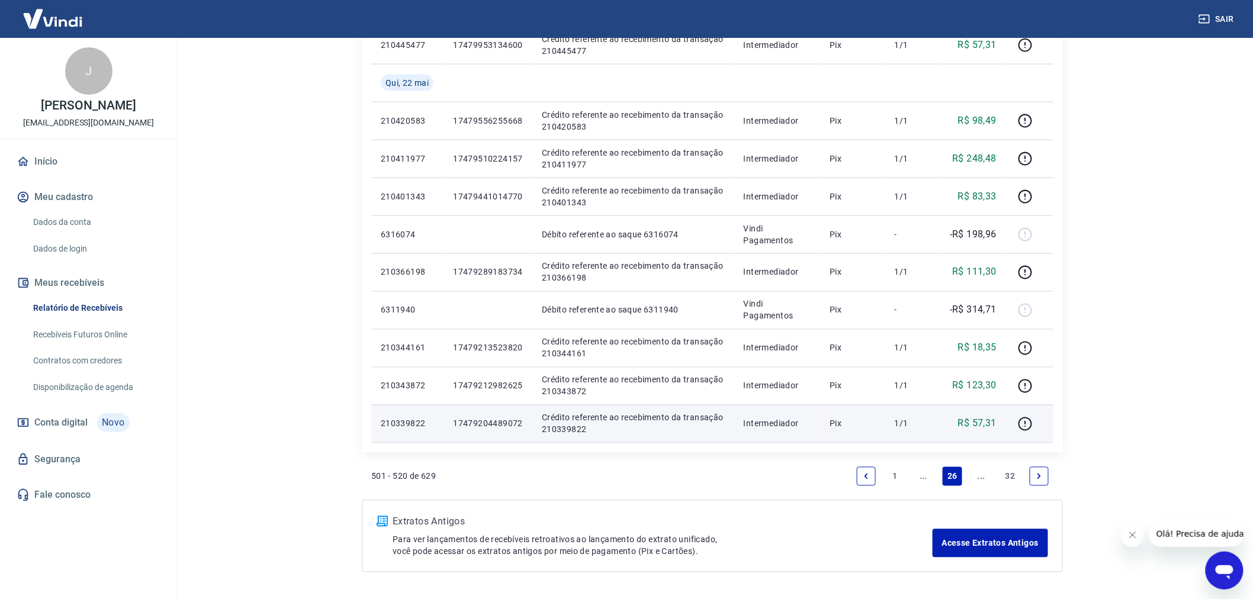
scroll to position [709, 0]
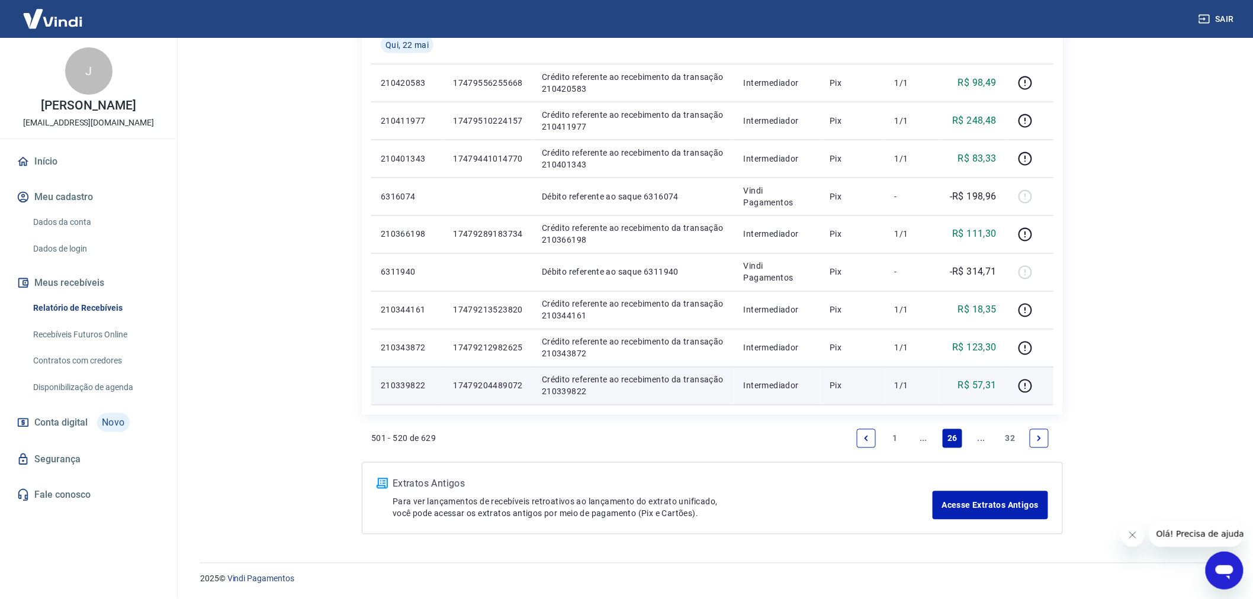
click at [898, 433] on link "1" at bounding box center [894, 438] width 19 height 19
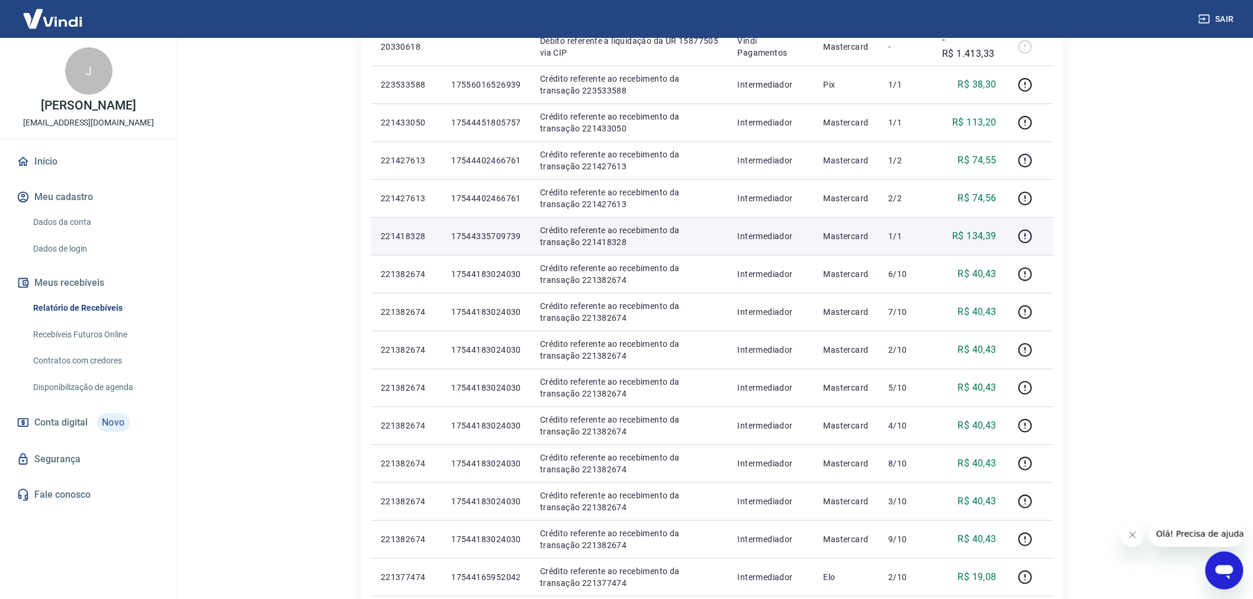
scroll to position [329, 0]
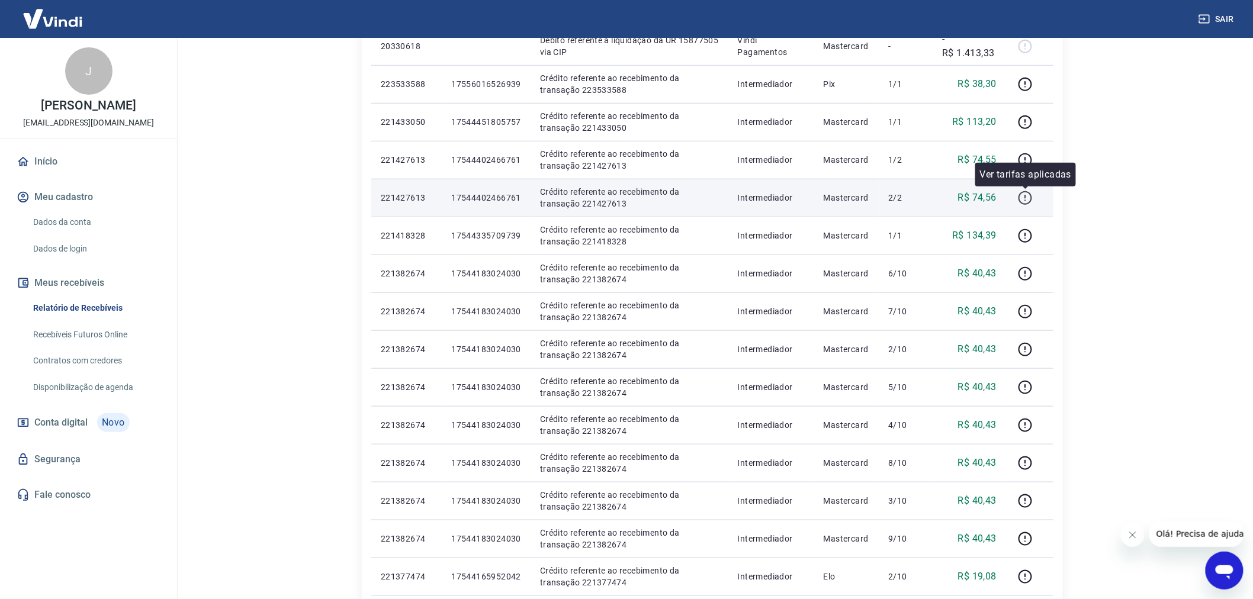
click at [1021, 193] on icon "button" at bounding box center [1025, 198] width 14 height 14
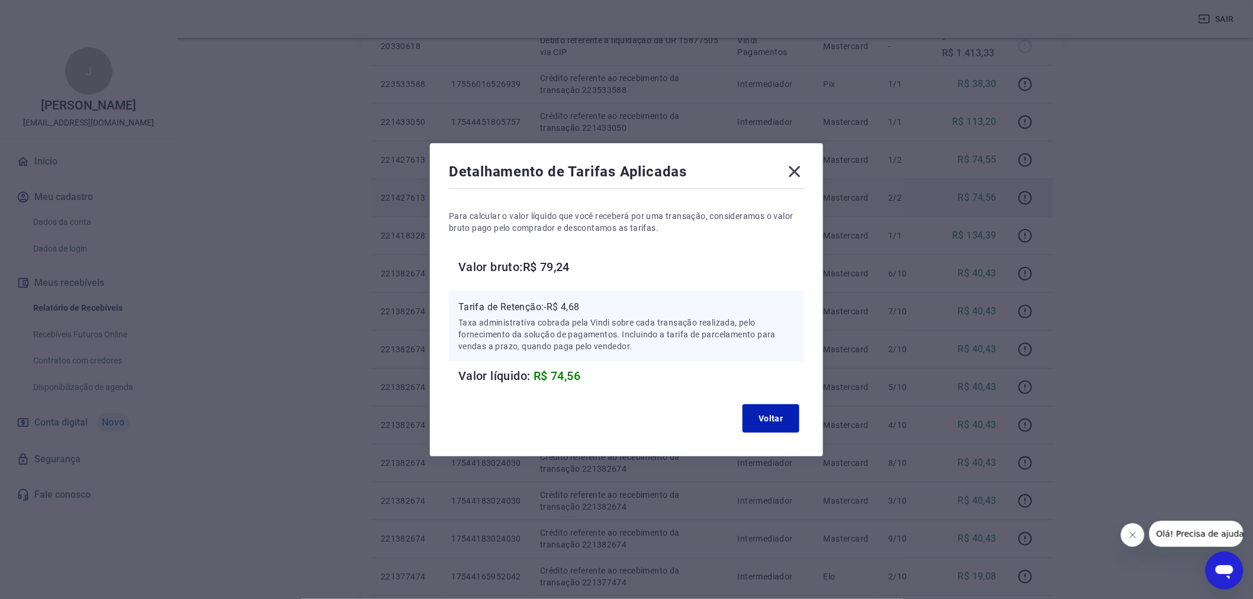
click at [797, 176] on icon at bounding box center [794, 171] width 19 height 19
